Goal: Task Accomplishment & Management: Use online tool/utility

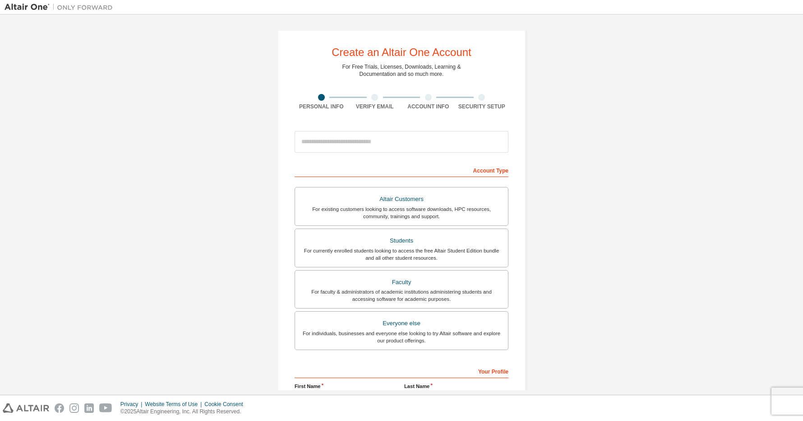
scroll to position [107, 0]
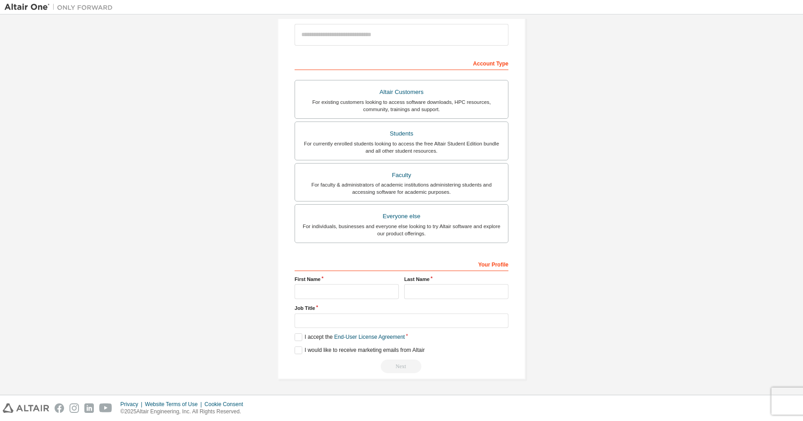
click at [163, 245] on div "Create an Altair One Account For Free Trials, Licenses, Downloads, Learning & D…" at bounding box center [402, 151] width 794 height 478
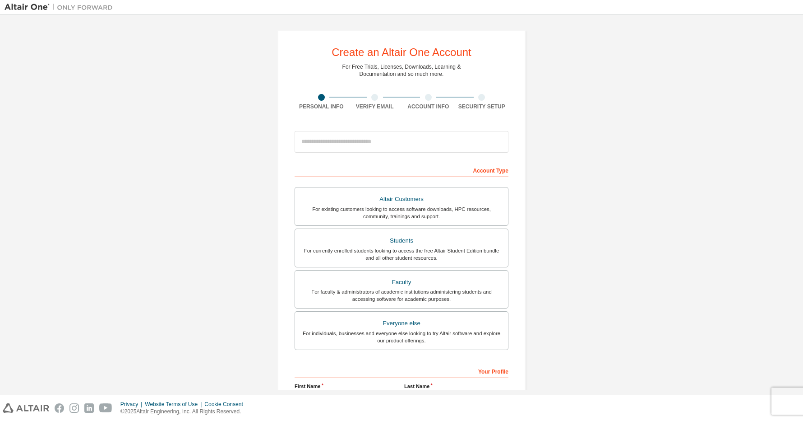
click at [425, 97] on div at bounding box center [428, 97] width 7 height 7
click at [341, 139] on input "email" at bounding box center [402, 142] width 214 height 22
type input "**********"
type input "******"
type input "*******"
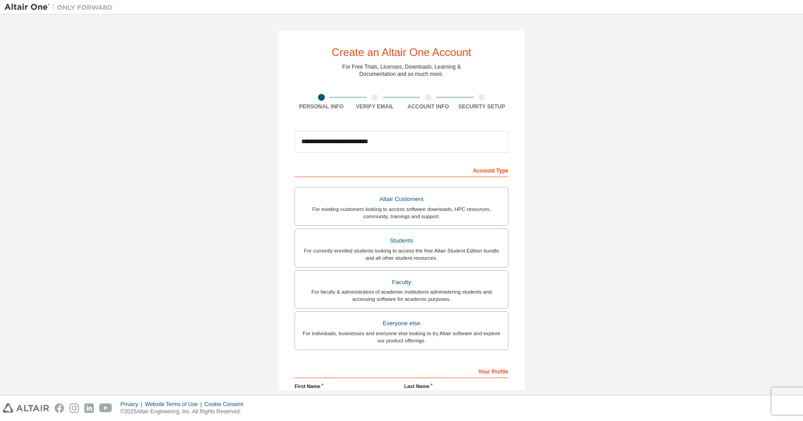
type input "**********"
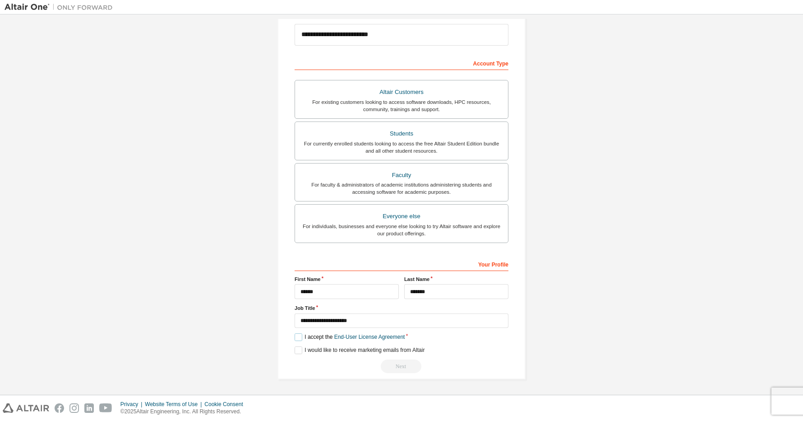
click at [296, 337] on label "I accept the End-User License Agreement" at bounding box center [350, 337] width 110 height 8
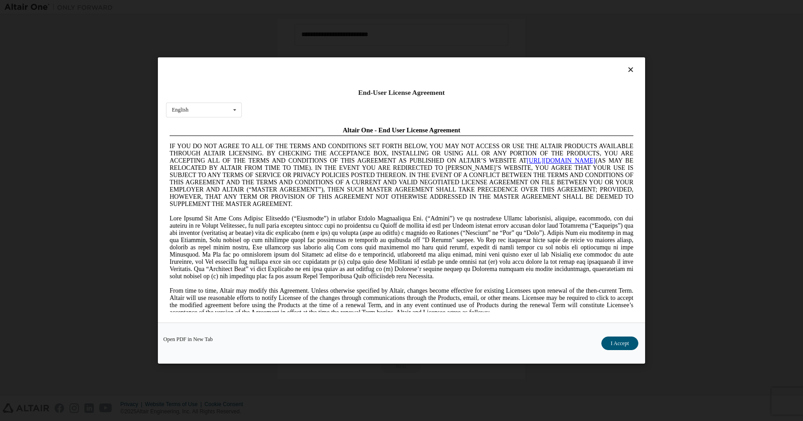
scroll to position [0, 0]
click at [607, 338] on button "I Accept" at bounding box center [619, 343] width 37 height 14
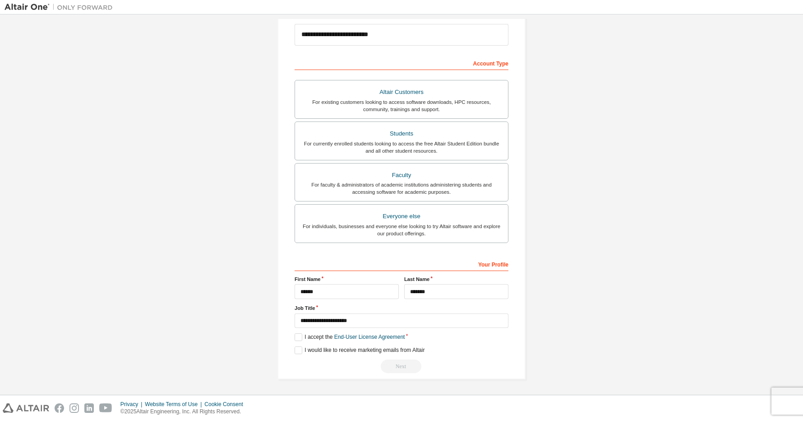
click at [489, 352] on div "I would like to receive marketing emails from Altair" at bounding box center [402, 350] width 214 height 8
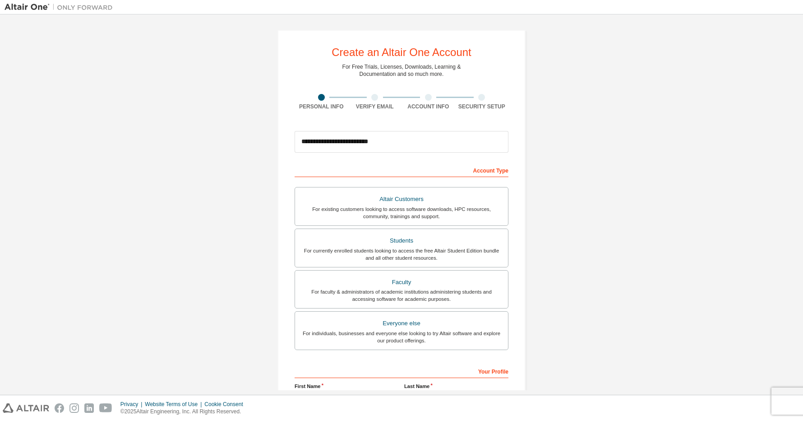
scroll to position [107, 0]
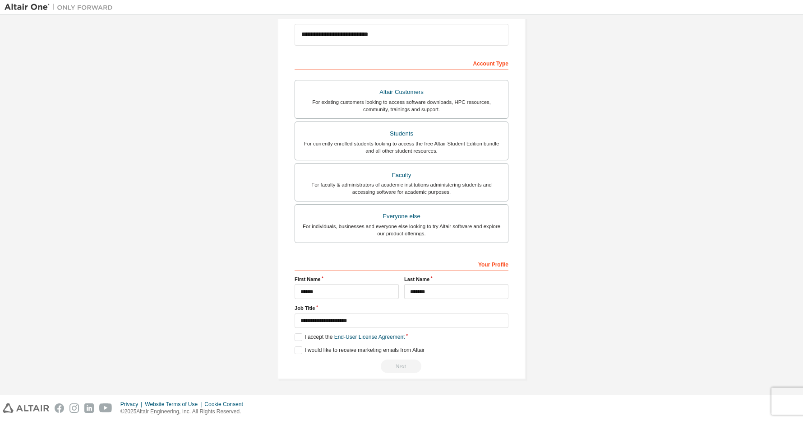
click at [494, 342] on div "**********" at bounding box center [402, 314] width 214 height 117
click at [393, 366] on div "Next" at bounding box center [402, 366] width 214 height 14
click at [397, 108] on div "For existing customers looking to access software downloads, HPC resources, com…" at bounding box center [402, 105] width 202 height 14
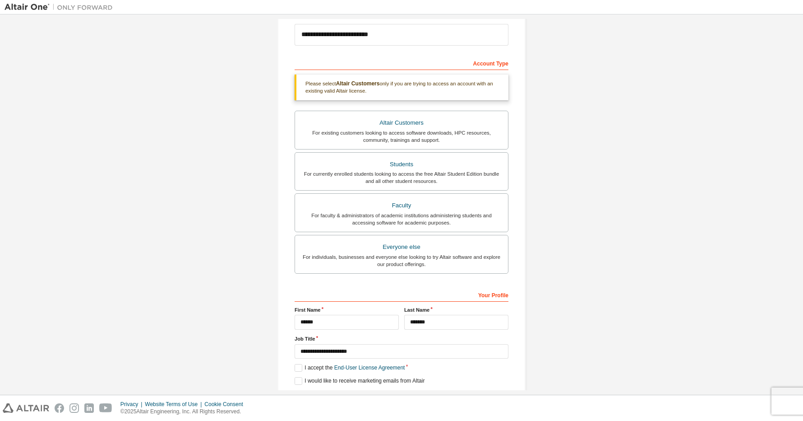
scroll to position [138, 0]
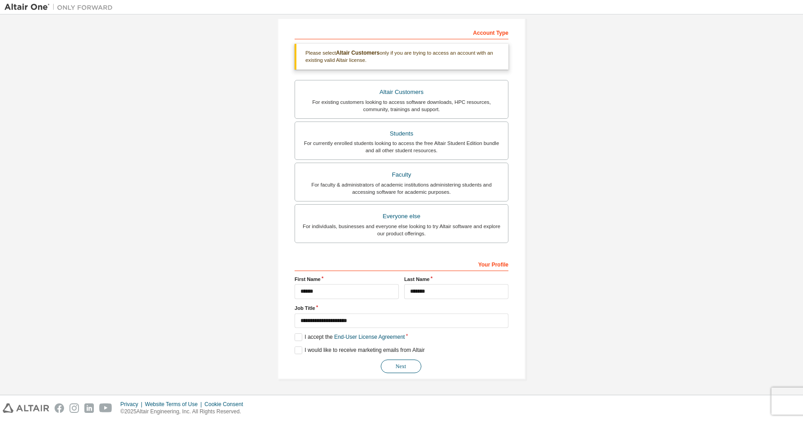
click at [402, 366] on button "Next" at bounding box center [401, 366] width 41 height 14
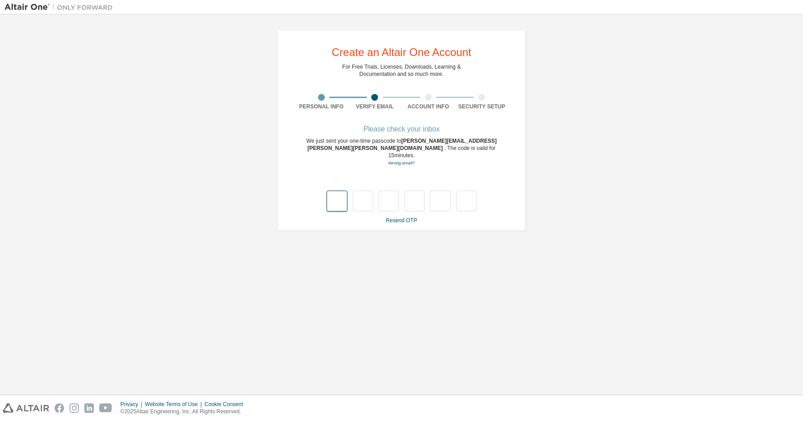
click at [339, 191] on input "text" at bounding box center [337, 200] width 20 height 21
type input "*"
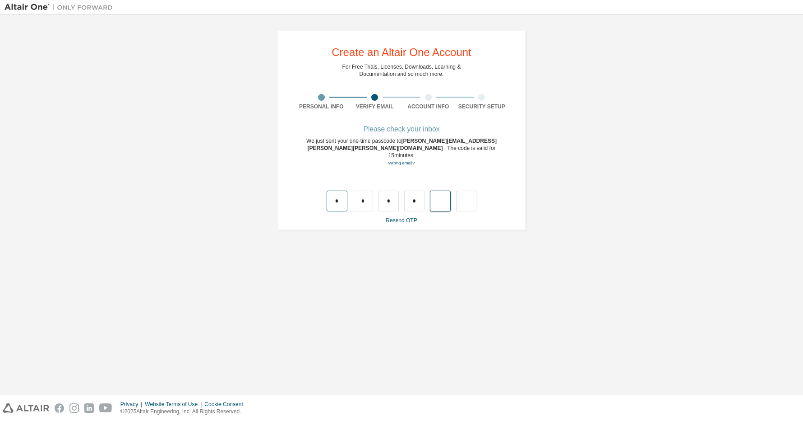
type input "*"
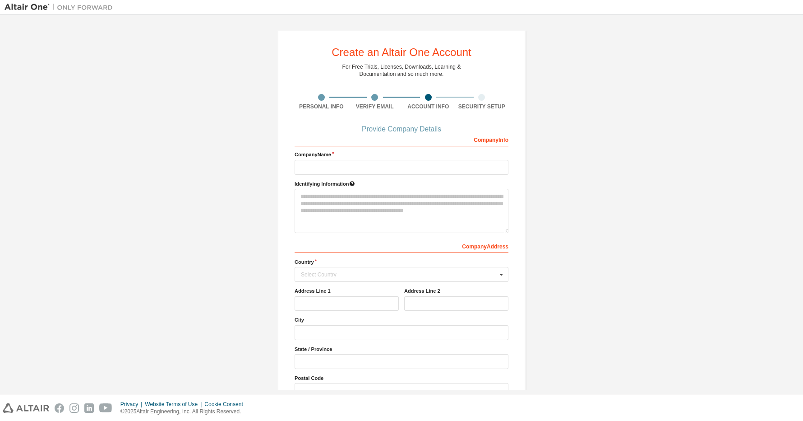
scroll to position [50, 0]
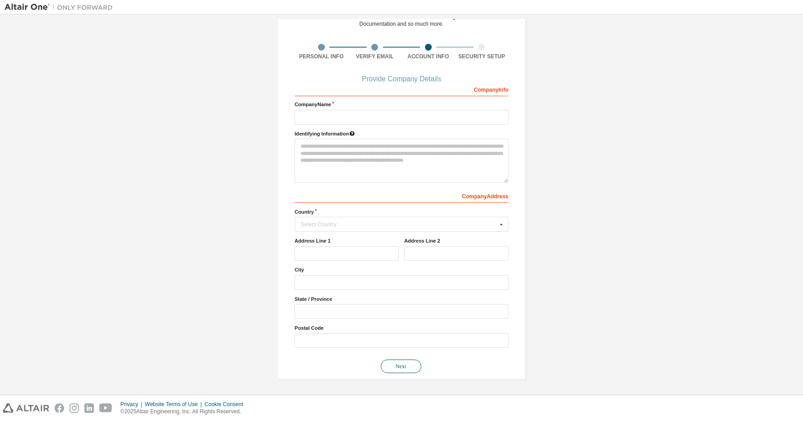
click at [406, 365] on button "Next" at bounding box center [401, 366] width 41 height 14
click at [320, 114] on input "text" at bounding box center [402, 117] width 214 height 15
click at [333, 116] on input "text" at bounding box center [402, 117] width 214 height 15
type input "******"
click at [499, 226] on icon at bounding box center [501, 224] width 11 height 14
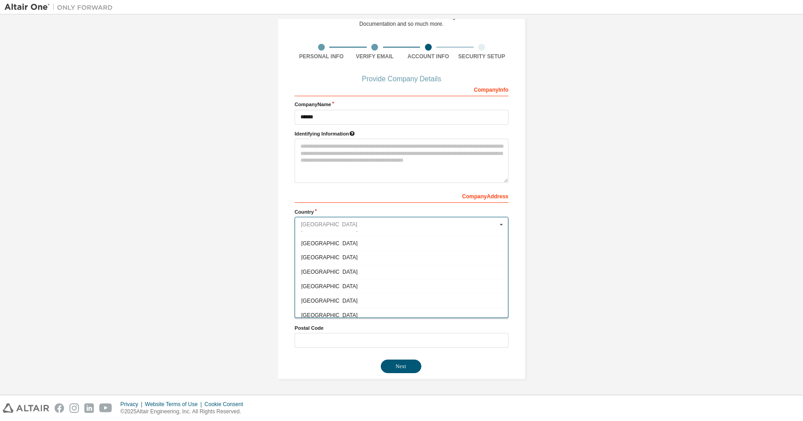
scroll to position [3249, 0]
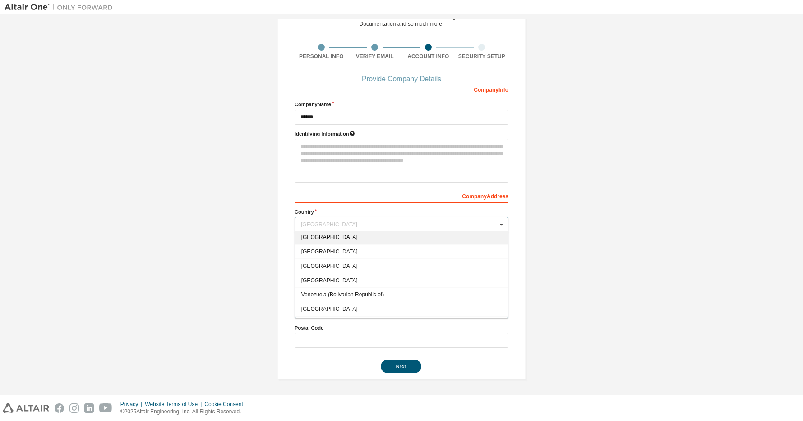
click at [357, 239] on span "United States of America" at bounding box center [401, 236] width 201 height 5
type input "***"
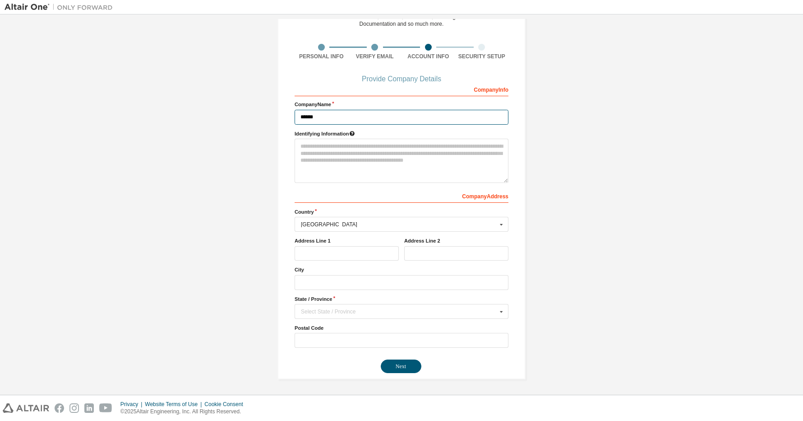
drag, startPoint x: 317, startPoint y: 116, endPoint x: 283, endPoint y: 115, distance: 33.8
click at [283, 115] on div "Create an Altair One Account For Free Trials, Licenses, Downloads, Learning & D…" at bounding box center [401, 179] width 248 height 399
type input "****"
click at [332, 224] on div "United States of America" at bounding box center [399, 224] width 196 height 5
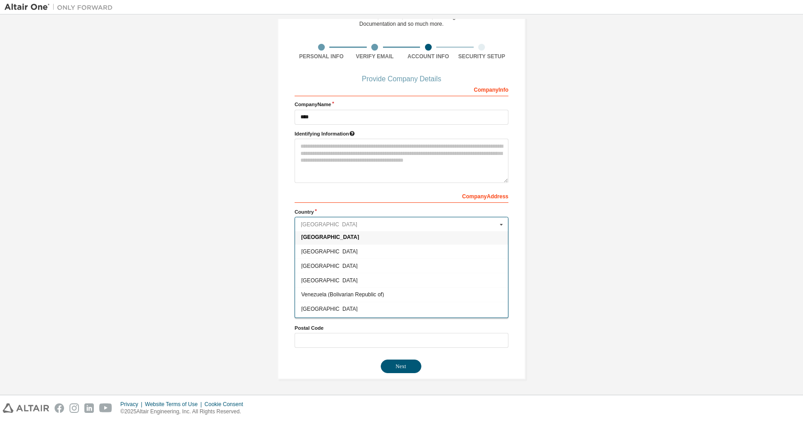
scroll to position [3247, 0]
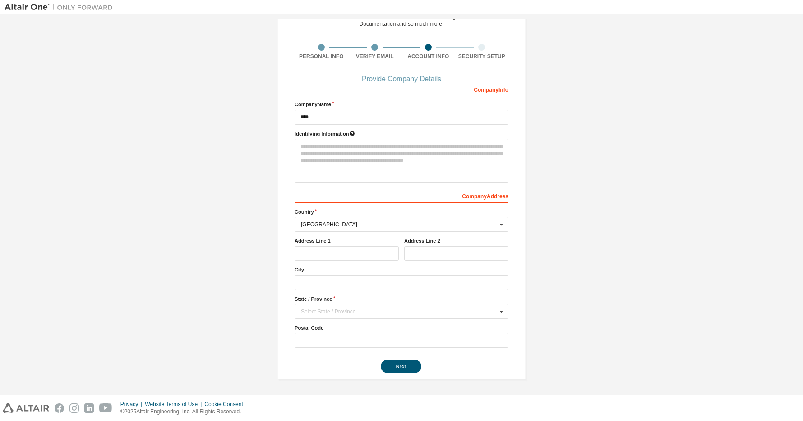
click at [517, 269] on div "Create an Altair One Account For Free Trials, Licenses, Downloads, Learning & D…" at bounding box center [401, 179] width 248 height 399
click at [312, 254] on input "text" at bounding box center [347, 253] width 104 height 15
click at [242, 258] on div "Create an Altair One Account For Free Trials, Licenses, Downloads, Learning & D…" at bounding box center [402, 179] width 794 height 421
click at [499, 314] on icon at bounding box center [501, 311] width 11 height 14
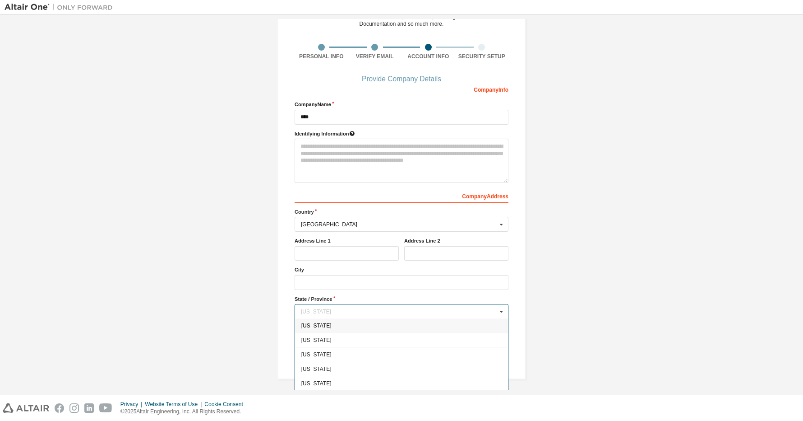
click at [499, 313] on icon at bounding box center [501, 311] width 11 height 14
type input "*"
click at [312, 380] on span "Texas" at bounding box center [401, 378] width 201 height 5
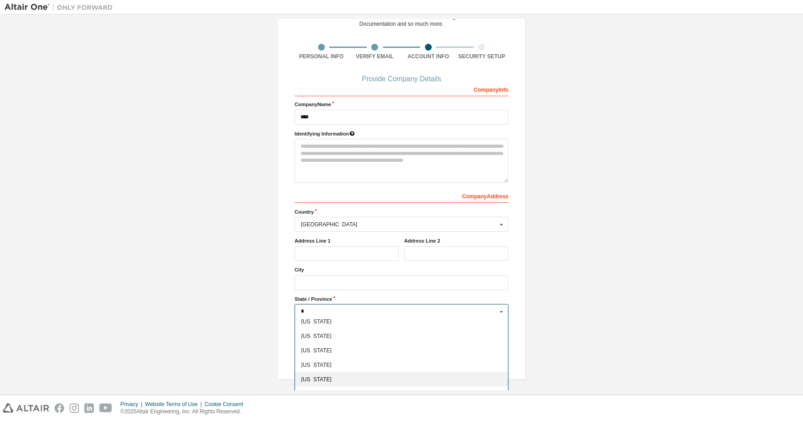
type input "**"
click at [394, 367] on button "Next" at bounding box center [401, 366] width 41 height 14
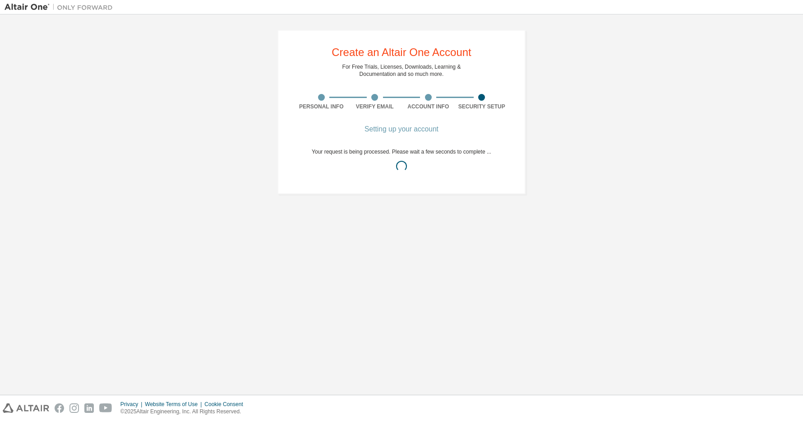
scroll to position [0, 0]
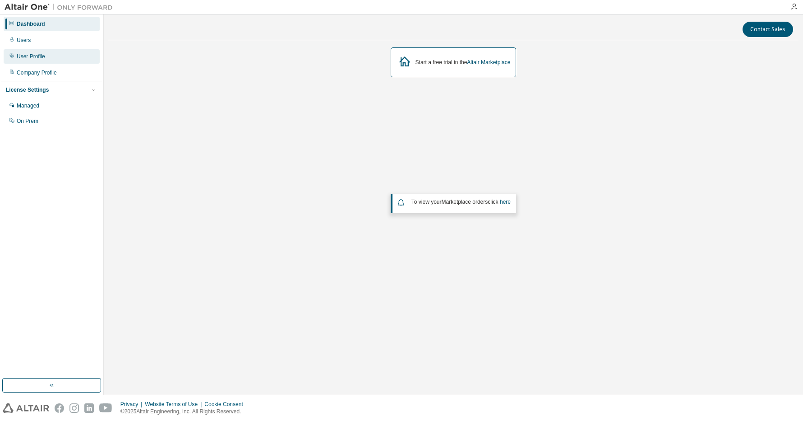
click at [41, 57] on div "User Profile" at bounding box center [31, 56] width 28 height 7
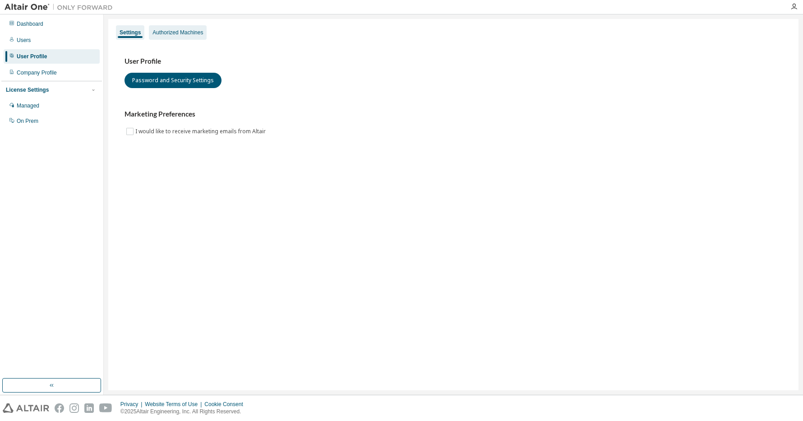
click at [173, 33] on div "Authorized Machines" at bounding box center [178, 32] width 51 height 7
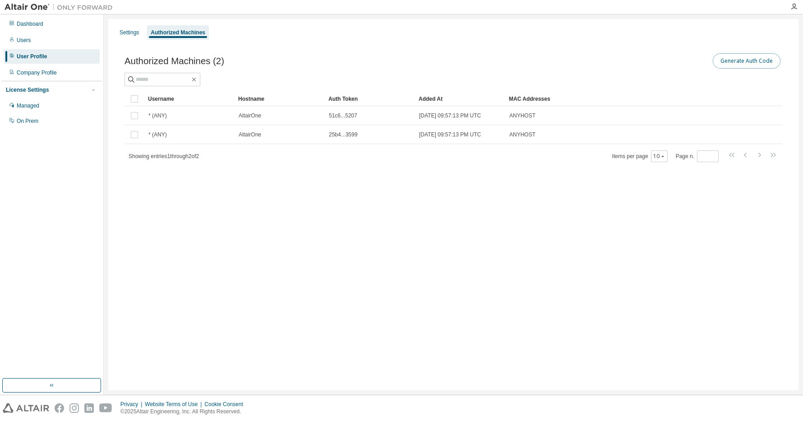
click at [751, 60] on button "Generate Auth Code" at bounding box center [747, 60] width 68 height 15
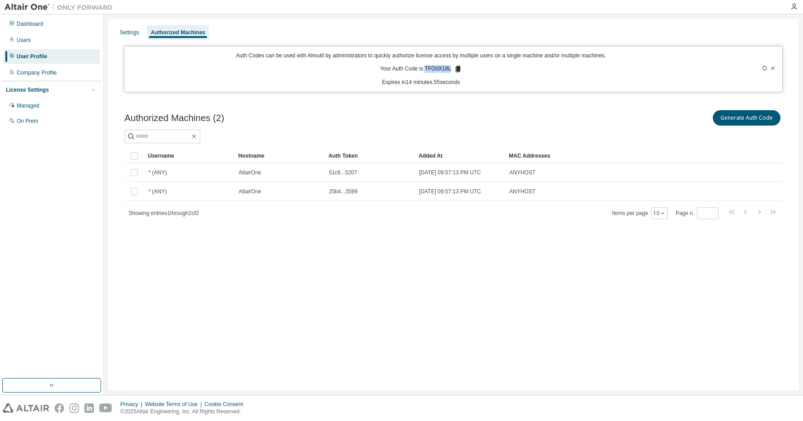
drag, startPoint x: 452, startPoint y: 68, endPoint x: 428, endPoint y: 69, distance: 24.0
click at [428, 69] on p "Your Auth Code is: TFO0X18L" at bounding box center [421, 69] width 82 height 8
copy p "TFO0X18L"
